Goal: Use online tool/utility: Use online tool/utility

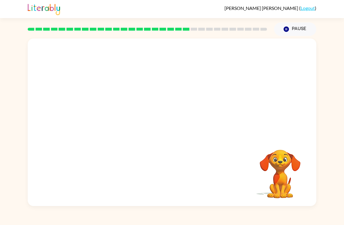
click at [114, 119] on video "Your browser must support playing .mp4 files to use Literably. Please try using…" at bounding box center [172, 87] width 288 height 99
click at [111, 119] on video "Your browser must support playing .mp4 files to use Literably. Please try using…" at bounding box center [172, 87] width 288 height 99
click at [120, 122] on video "Your browser must support playing .mp4 files to use Literably. Please try using…" at bounding box center [172, 87] width 288 height 99
click at [111, 119] on video "Your browser must support playing .mp4 files to use Literably. Please try using…" at bounding box center [172, 87] width 288 height 99
click at [157, 126] on button "button" at bounding box center [171, 124] width 37 height 21
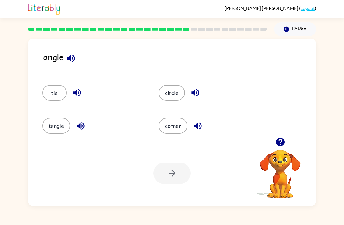
click at [171, 118] on button "corner" at bounding box center [172, 126] width 29 height 16
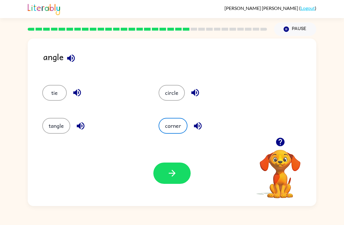
click at [159, 178] on button "button" at bounding box center [171, 172] width 37 height 21
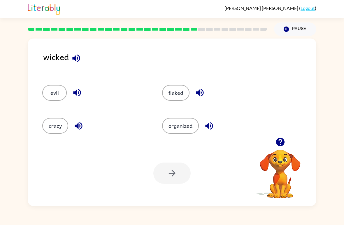
click at [72, 128] on button "button" at bounding box center [78, 125] width 15 height 15
click at [58, 121] on button "crazy" at bounding box center [55, 126] width 26 height 16
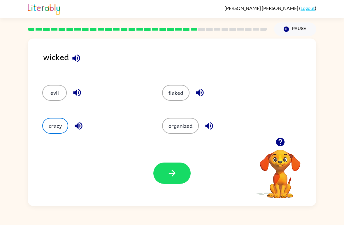
click at [161, 180] on button "button" at bounding box center [171, 172] width 37 height 21
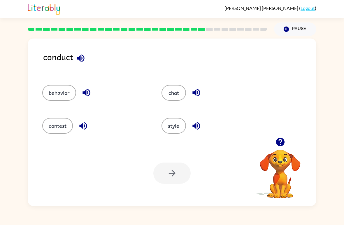
click at [56, 96] on button "behavior" at bounding box center [59, 93] width 34 height 16
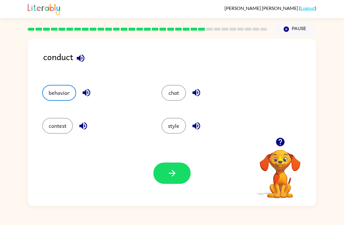
click at [165, 172] on button "button" at bounding box center [171, 172] width 37 height 21
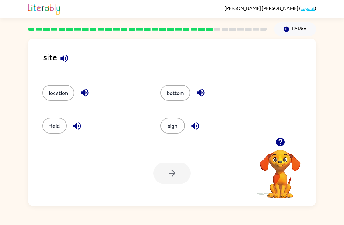
click at [53, 91] on button "location" at bounding box center [58, 93] width 32 height 16
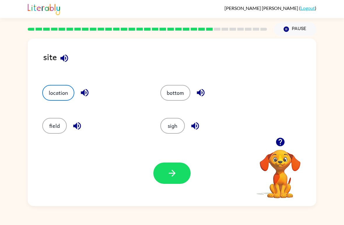
click at [177, 181] on button "button" at bounding box center [171, 172] width 37 height 21
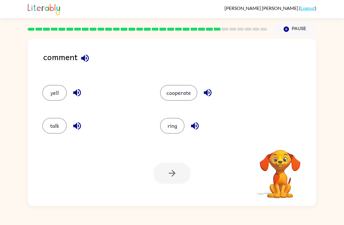
click at [49, 124] on button "talk" at bounding box center [54, 126] width 24 height 16
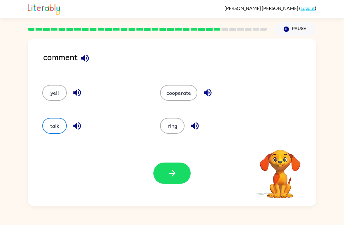
click at [175, 165] on button "button" at bounding box center [171, 172] width 37 height 21
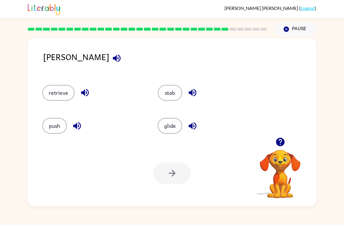
click at [172, 91] on button "stab" at bounding box center [170, 93] width 24 height 16
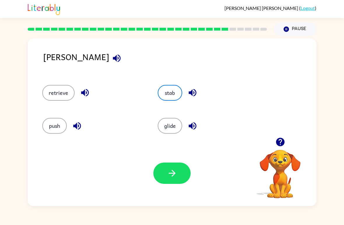
click at [173, 171] on icon "button" at bounding box center [172, 173] width 10 height 10
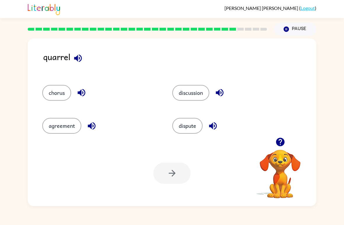
click at [54, 96] on button "chorus" at bounding box center [56, 93] width 29 height 16
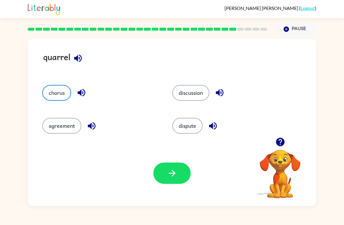
click at [172, 180] on button "button" at bounding box center [171, 172] width 37 height 21
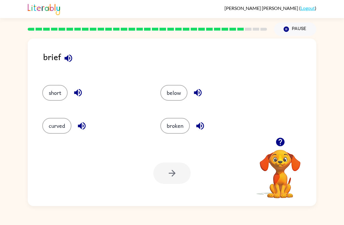
click at [50, 96] on button "short" at bounding box center [54, 93] width 25 height 16
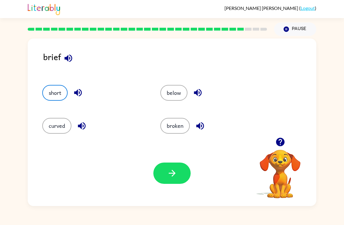
click at [174, 171] on icon "button" at bounding box center [172, 173] width 10 height 10
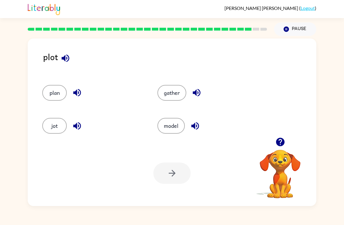
click at [174, 126] on button "model" at bounding box center [170, 126] width 27 height 16
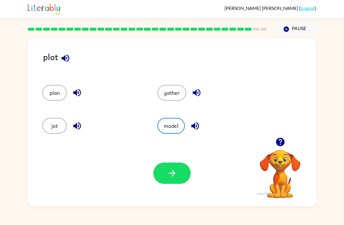
click at [175, 163] on button "button" at bounding box center [171, 172] width 37 height 21
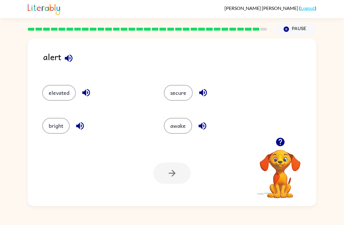
click at [187, 120] on button "awake" at bounding box center [178, 126] width 28 height 16
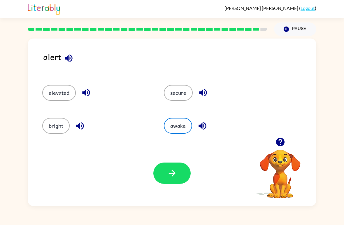
click at [184, 92] on button "secure" at bounding box center [178, 93] width 29 height 16
click at [52, 121] on button "bright" at bounding box center [55, 126] width 27 height 16
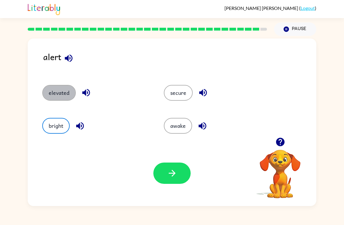
click at [55, 94] on button "elevated" at bounding box center [58, 93] width 33 height 16
click at [177, 96] on button "secure" at bounding box center [178, 93] width 29 height 16
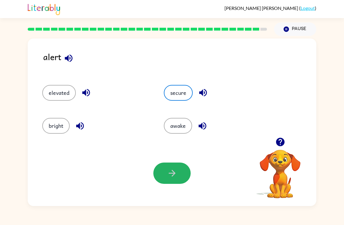
click at [169, 167] on button "button" at bounding box center [171, 172] width 37 height 21
